Goal: Task Accomplishment & Management: Use online tool/utility

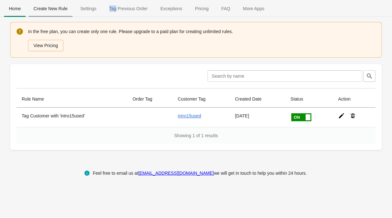
click at [50, 9] on span "Create New Rule" at bounding box center [50, 8] width 44 height 11
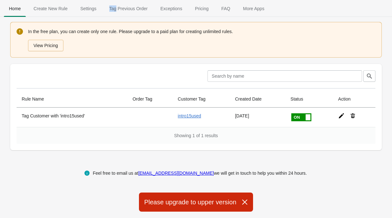
click at [239, 201] on button "button" at bounding box center [244, 201] width 17 height 13
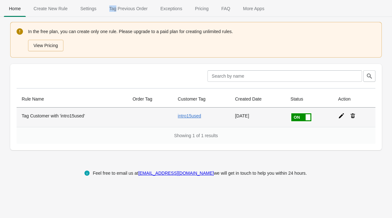
click at [303, 113] on span at bounding box center [311, 113] width 40 height 0
click at [0, 0] on input "checkbox" at bounding box center [0, 0] width 0 height 0
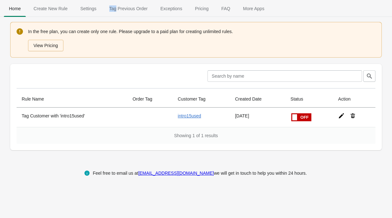
click at [49, 8] on span "Create New Rule" at bounding box center [50, 8] width 44 height 11
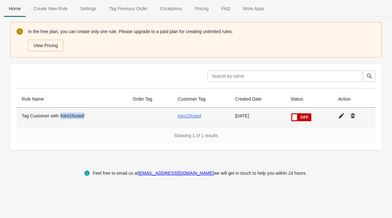
drag, startPoint x: 87, startPoint y: 115, endPoint x: 62, endPoint y: 116, distance: 24.5
click at [62, 116] on th "Tag Customer with 'intro15used'" at bounding box center [72, 117] width 111 height 19
copy th "intro15used"
click at [354, 115] on icon at bounding box center [352, 116] width 6 height 6
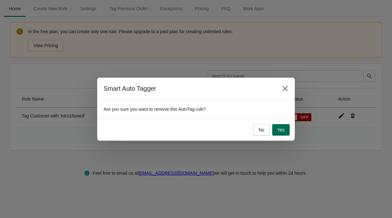
click at [285, 131] on button "Yes" at bounding box center [281, 129] width 18 height 11
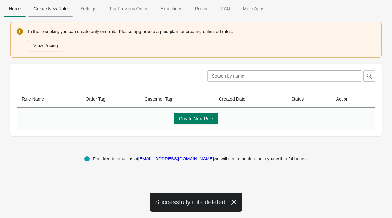
click at [59, 14] on button "Create New Rule" at bounding box center [50, 8] width 47 height 17
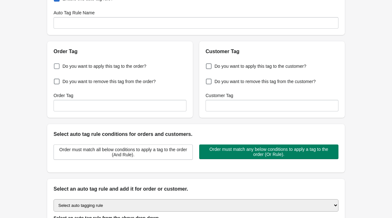
scroll to position [52, 0]
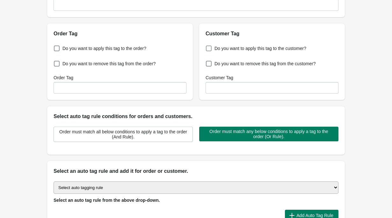
click at [210, 49] on span at bounding box center [209, 49] width 6 height 6
click at [207, 47] on input "Do you want to apply this tag to the customer?" at bounding box center [207, 46] width 0 height 0
checkbox input "true"
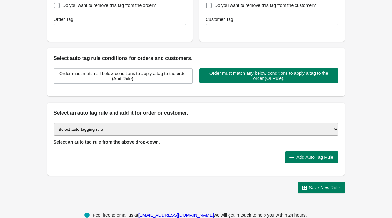
scroll to position [117, 0]
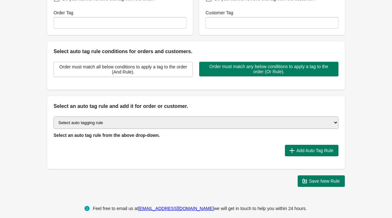
click at [142, 115] on div "Select auto tagging rule Tag by order amount Tag based on the order count (Volu…" at bounding box center [195, 139] width 297 height 59
click at [142, 117] on select "Select auto tagging rule Tag by order amount Tag based on the order count (Volu…" at bounding box center [196, 123] width 285 height 12
select select "7"
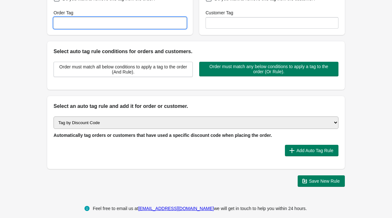
click at [101, 18] on input "Order Tag" at bounding box center [120, 22] width 133 height 11
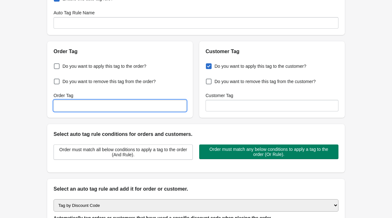
scroll to position [33, 0]
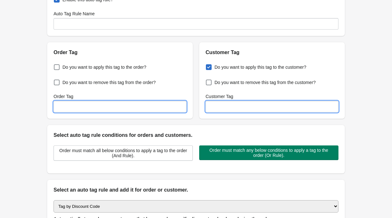
click at [237, 108] on input "Customer Tag" at bounding box center [271, 106] width 133 height 11
paste input "intro15used"
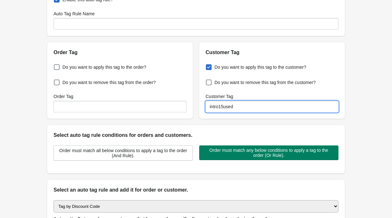
type input "intro15used"
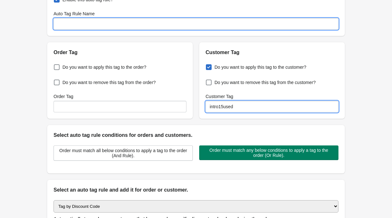
click at [95, 26] on input "Auto Tag Rule Name" at bounding box center [196, 23] width 285 height 11
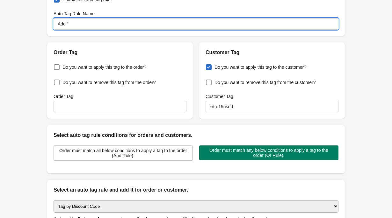
paste input "intro15used"
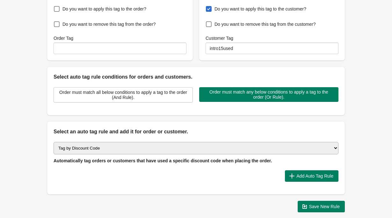
scroll to position [94, 0]
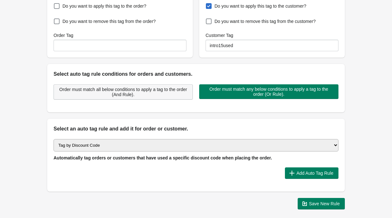
type input "Add 'intro15used'"
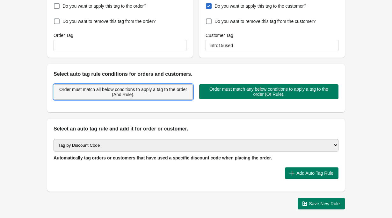
click at [158, 90] on span "Order must match all below conditions to apply a tag to the order (And Rule)." at bounding box center [123, 92] width 128 height 10
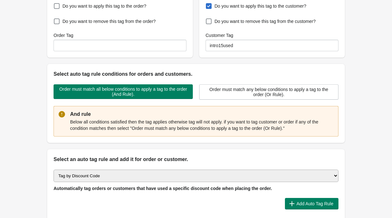
click at [118, 175] on select "Select auto tagging rule Tag by order amount Tag based on the order count (Volu…" at bounding box center [196, 176] width 285 height 12
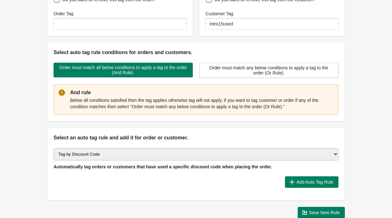
scroll to position [122, 0]
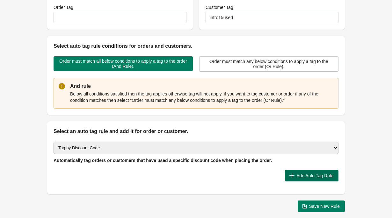
click at [323, 177] on span "Add Auto Tag Rule" at bounding box center [314, 175] width 37 height 5
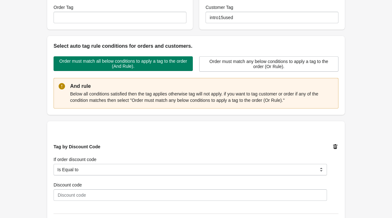
scroll to position [146, 0]
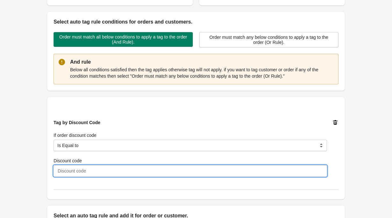
click at [106, 171] on input "Discount code" at bounding box center [190, 170] width 273 height 11
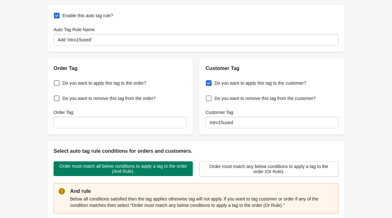
scroll to position [9, 0]
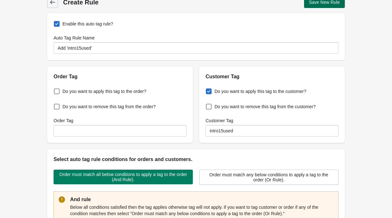
type input "intro15"
click at [313, 4] on span "Save New Rule" at bounding box center [324, 2] width 31 height 5
